Goal: Information Seeking & Learning: Learn about a topic

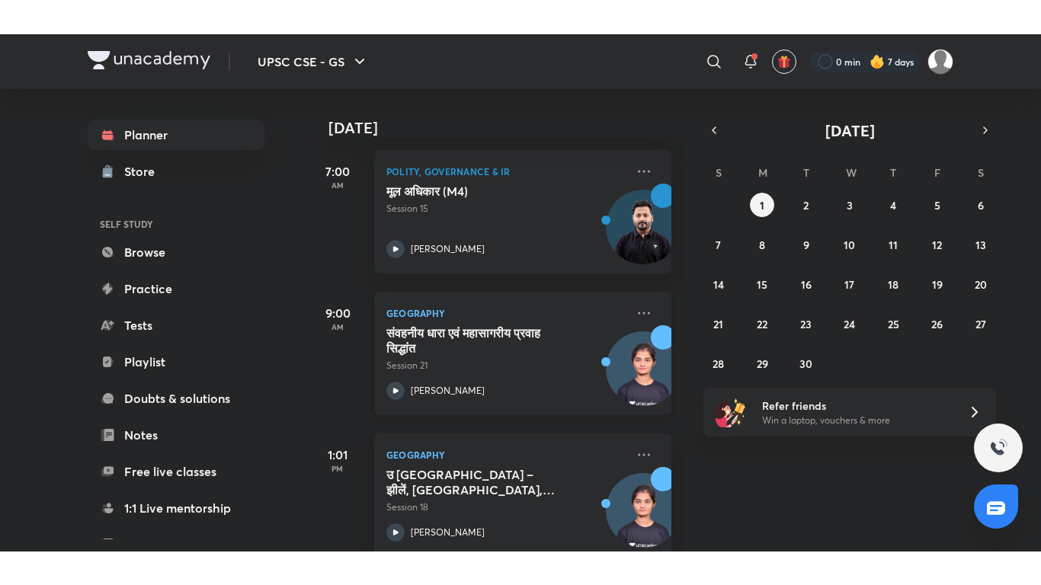
scroll to position [77, 0]
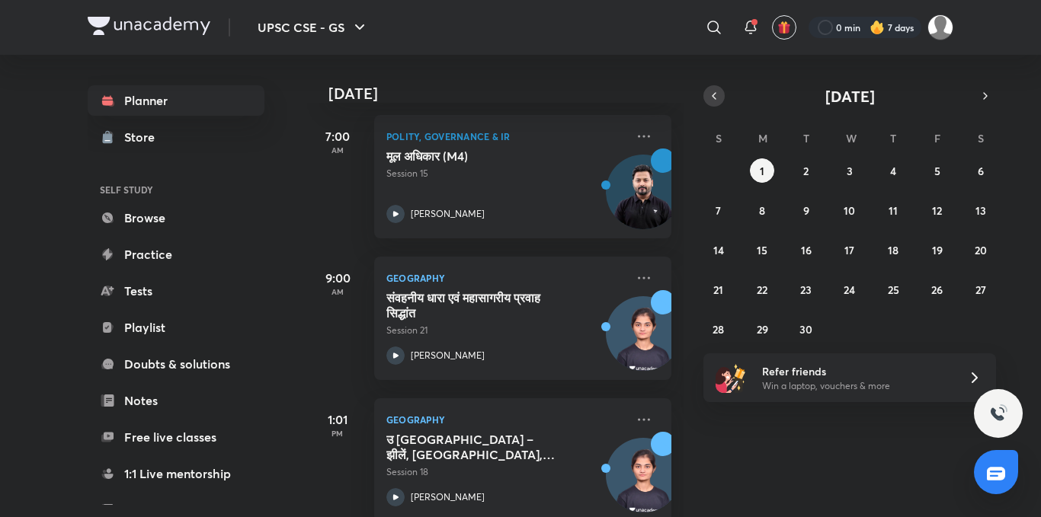
click at [714, 95] on icon "button" at bounding box center [714, 96] width 12 height 14
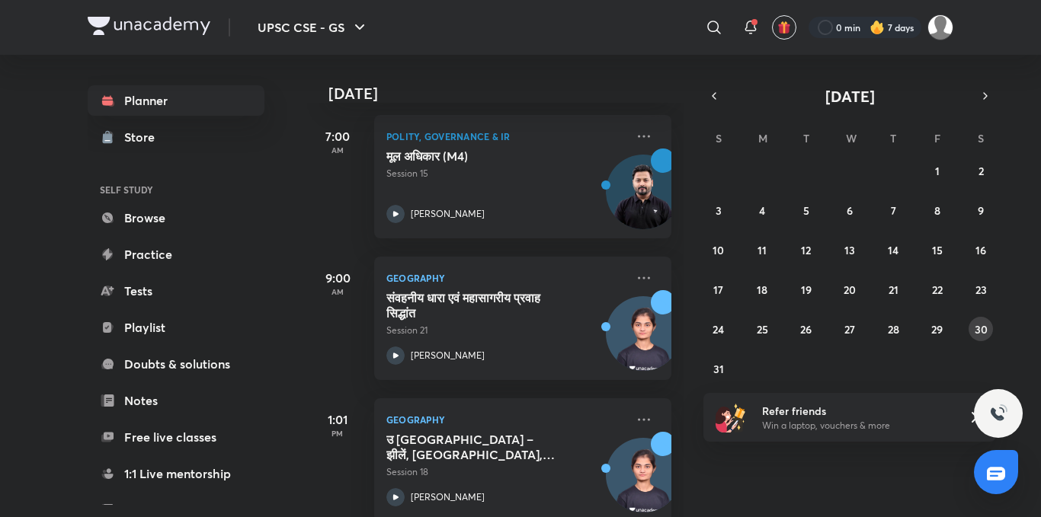
click at [974, 321] on button "30" at bounding box center [981, 329] width 24 height 24
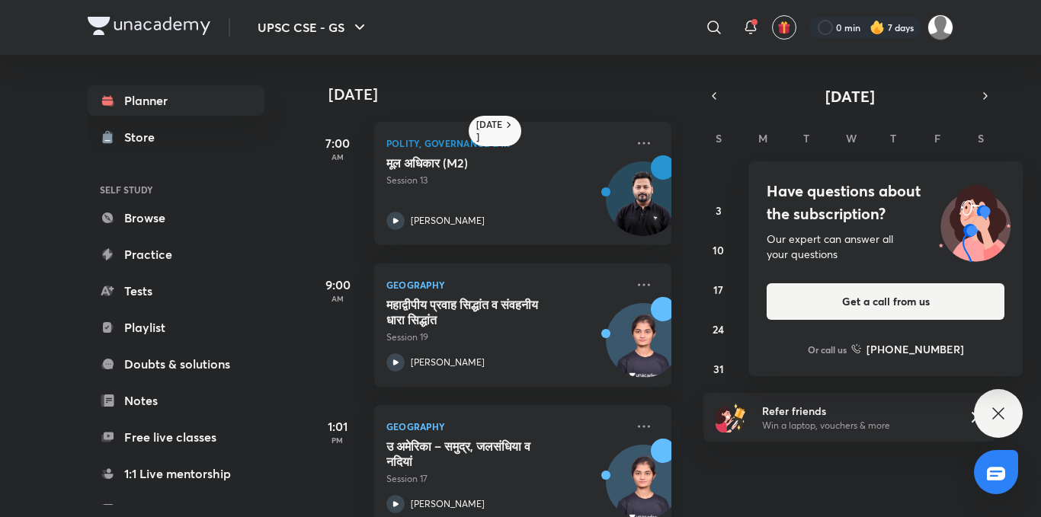
click at [1007, 416] on icon at bounding box center [998, 414] width 18 height 18
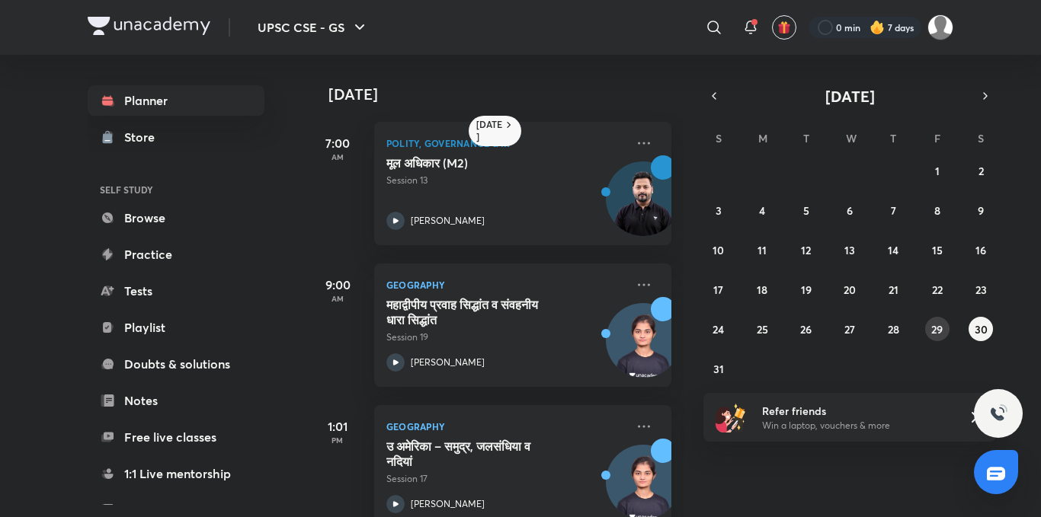
click at [942, 338] on button "29" at bounding box center [937, 329] width 24 height 24
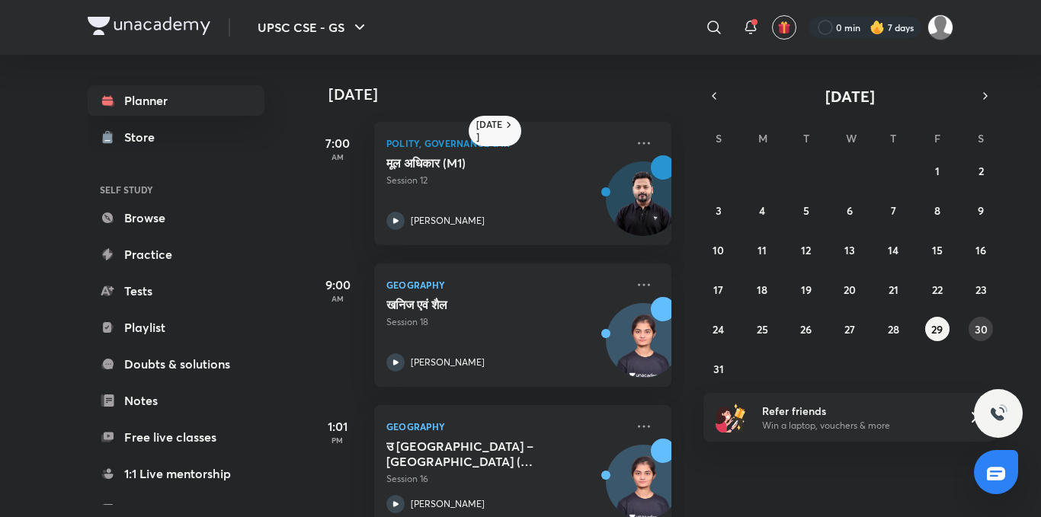
click at [979, 329] on abbr "30" at bounding box center [981, 329] width 13 height 14
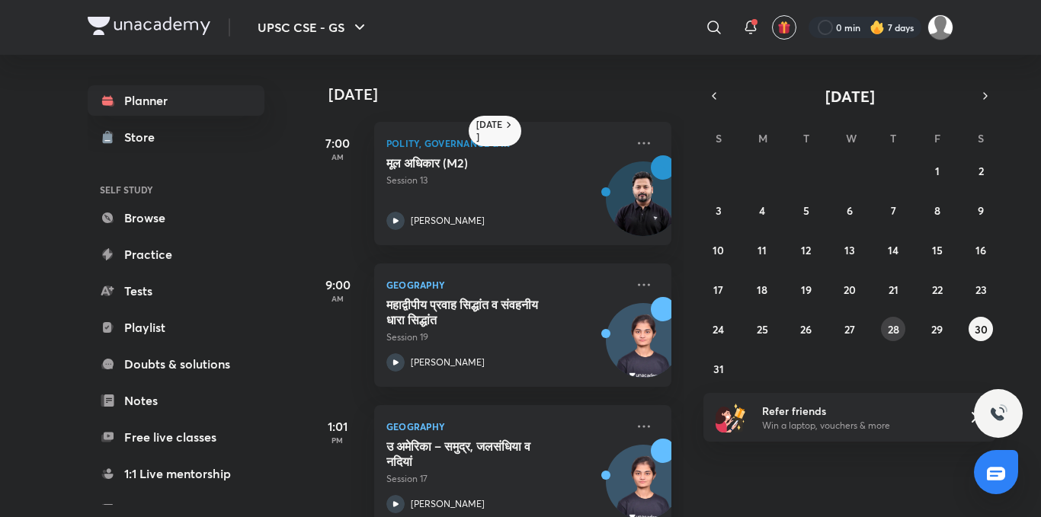
click at [892, 319] on button "28" at bounding box center [893, 329] width 24 height 24
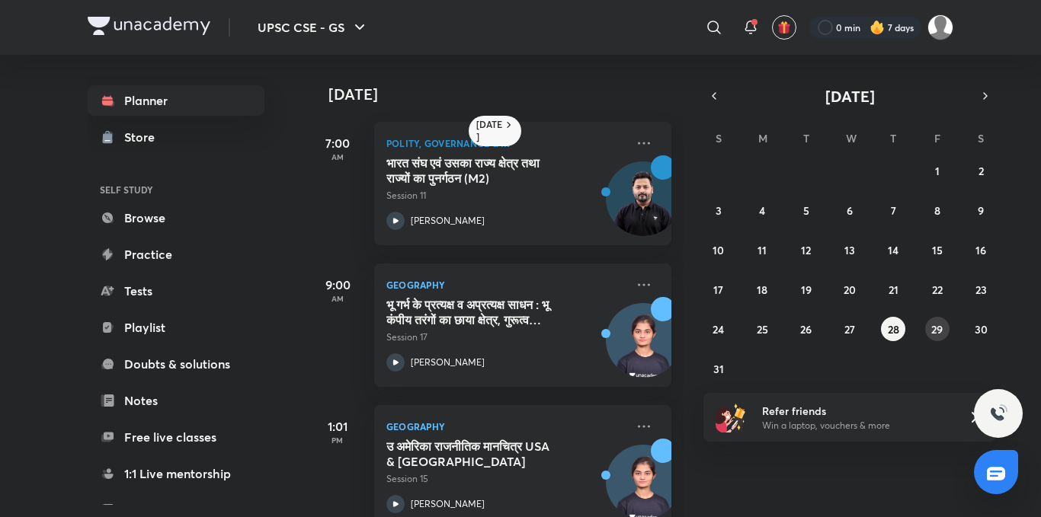
click at [937, 321] on button "29" at bounding box center [937, 329] width 24 height 24
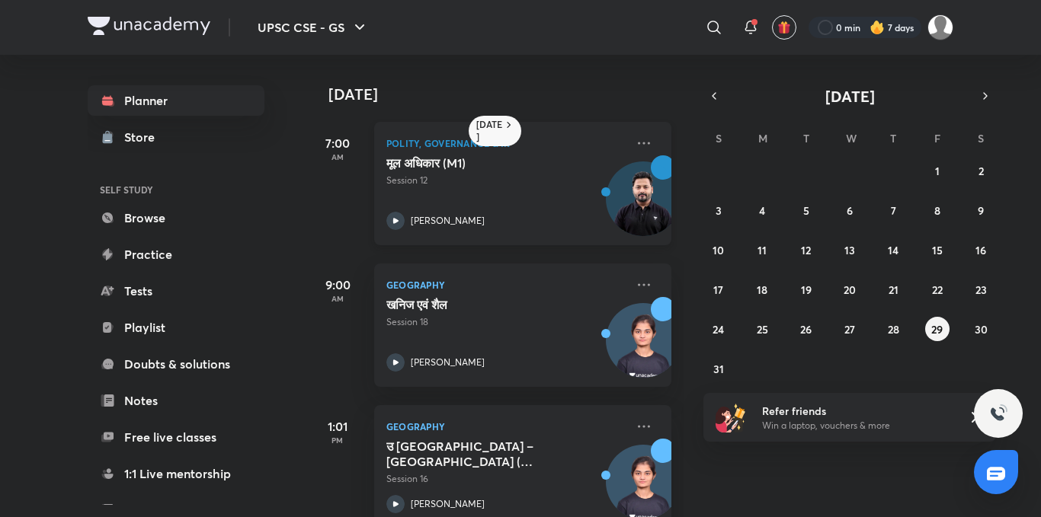
click at [392, 220] on icon at bounding box center [395, 221] width 18 height 18
